Goal: Task Accomplishment & Management: Use online tool/utility

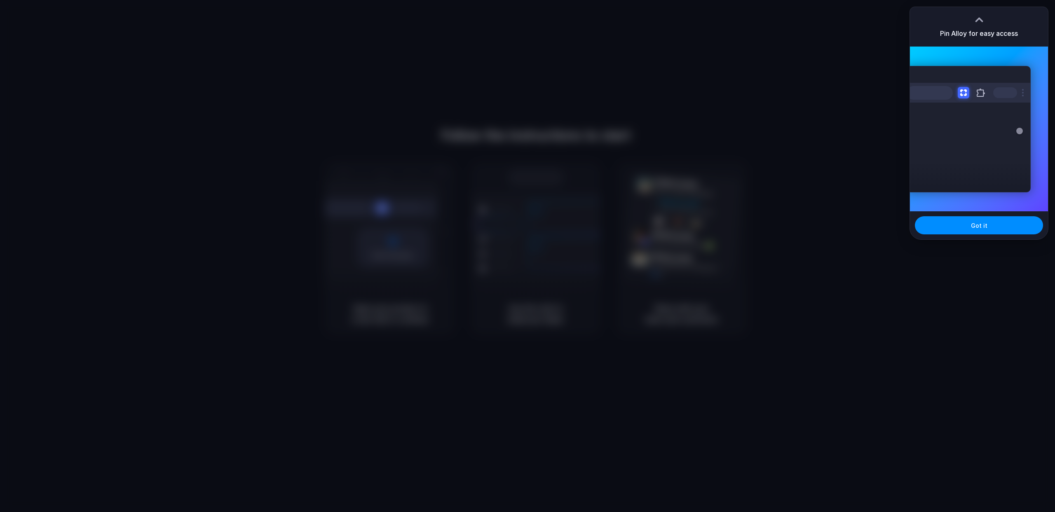
click at [1005, 256] on div at bounding box center [527, 256] width 1055 height 512
click at [975, 223] on span "Got it" at bounding box center [979, 225] width 16 height 9
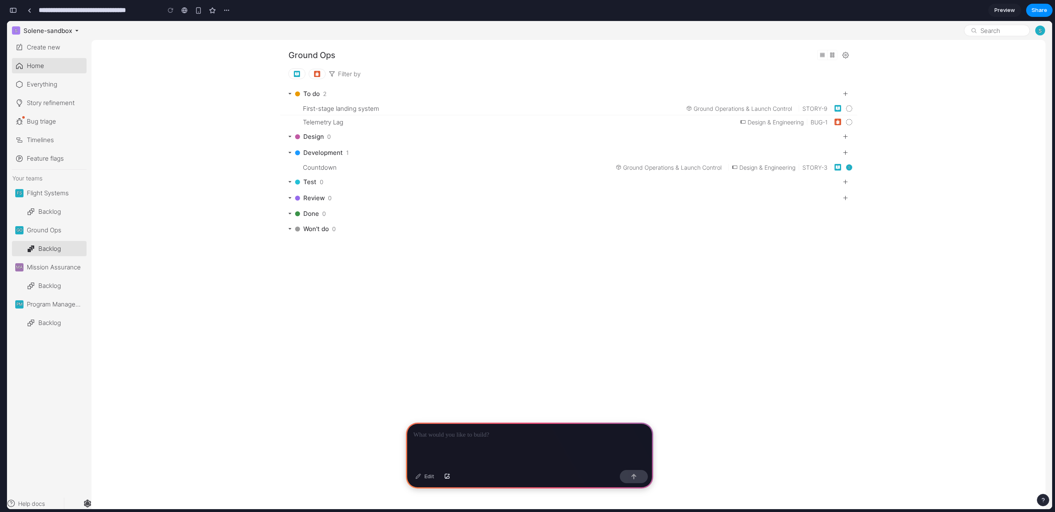
click at [31, 64] on span "Home" at bounding box center [35, 65] width 17 height 9
click at [32, 63] on span "Home" at bounding box center [35, 65] width 17 height 9
click at [33, 62] on span "Home" at bounding box center [35, 65] width 17 height 9
